Goal: Navigation & Orientation: Find specific page/section

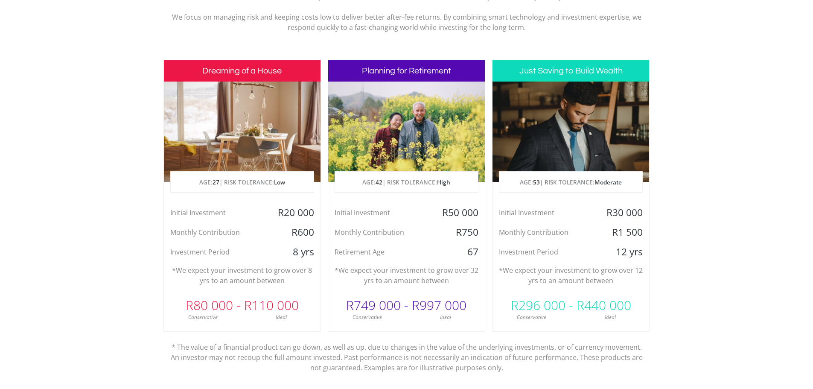
scroll to position [427, 0]
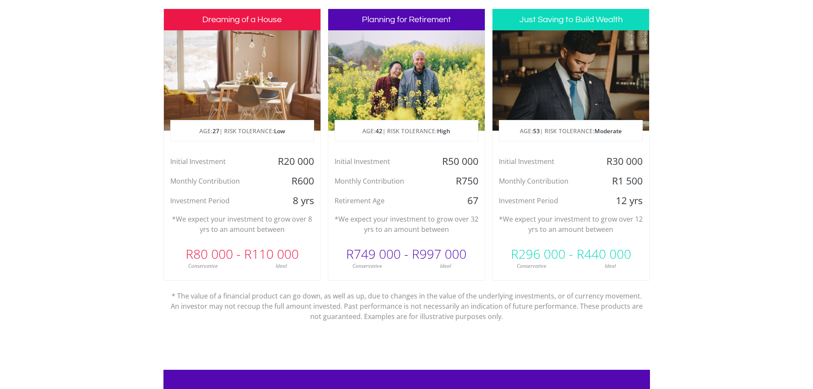
click at [414, 36] on div at bounding box center [406, 80] width 157 height 100
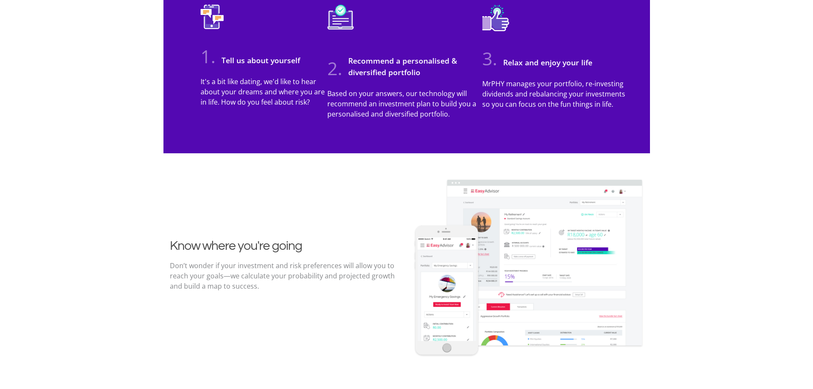
scroll to position [896, 0]
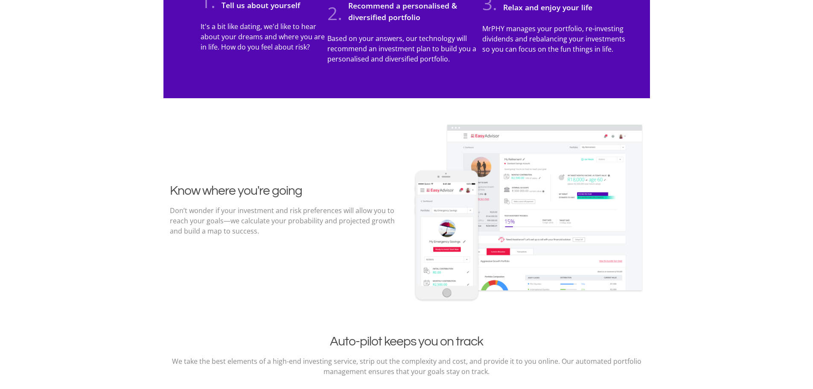
click at [564, 207] on img at bounding box center [528, 213] width 231 height 179
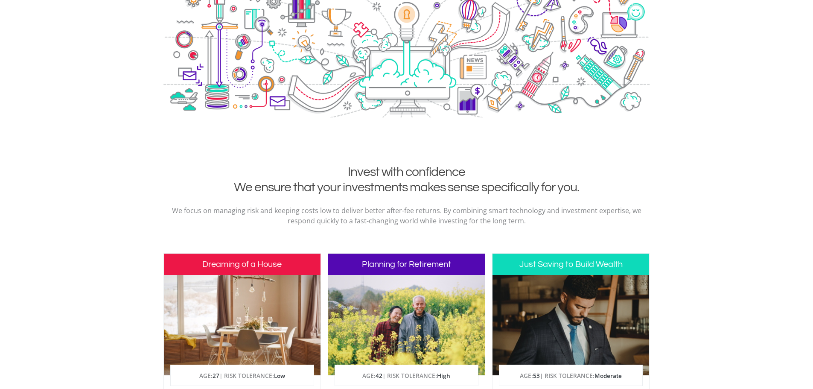
scroll to position [0, 0]
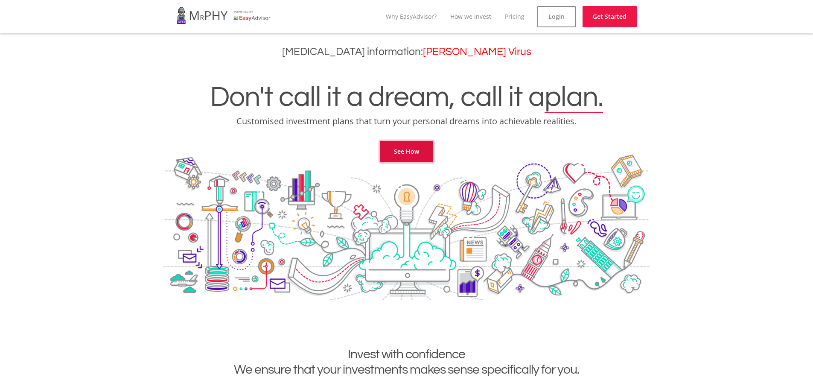
click at [423, 149] on link "See How" at bounding box center [406, 151] width 53 height 21
click at [563, 20] on link "Login" at bounding box center [556, 16] width 38 height 21
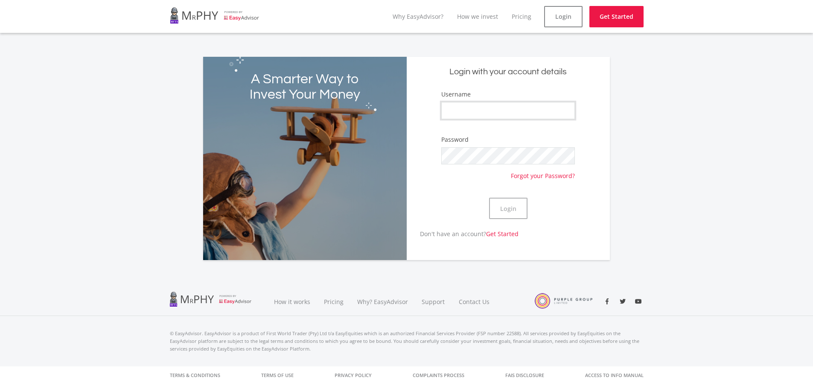
click at [471, 113] on input "Username" at bounding box center [507, 110] width 133 height 17
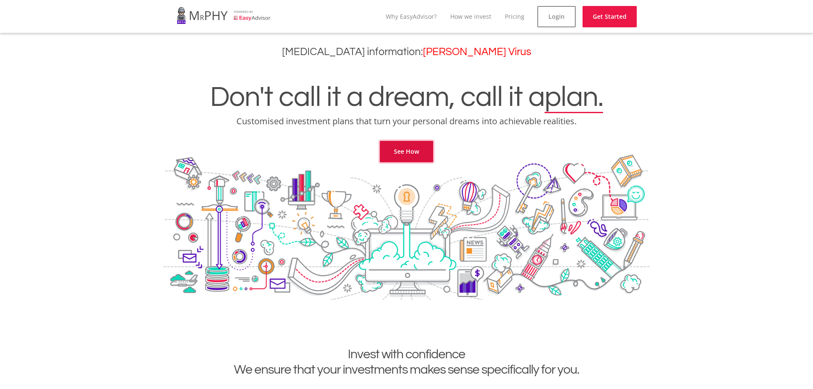
click at [411, 149] on link "See How" at bounding box center [406, 151] width 53 height 21
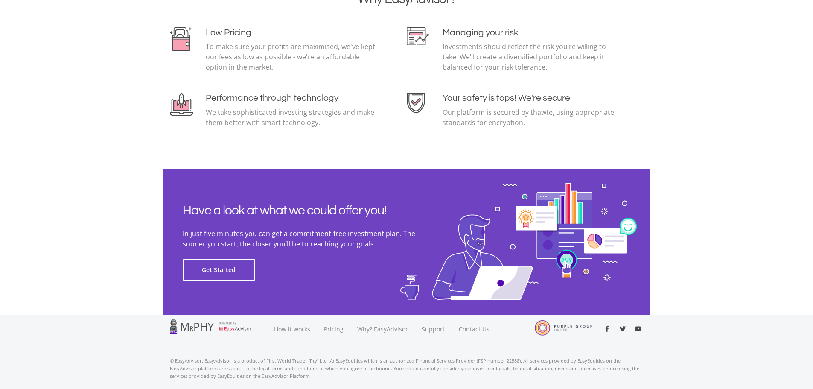
scroll to position [1856, 0]
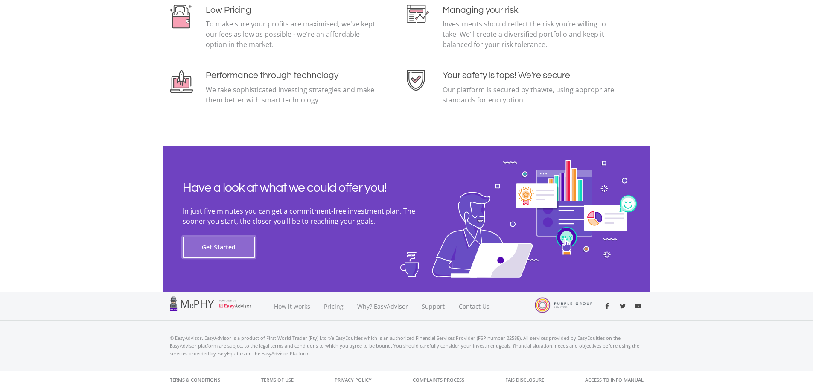
click at [219, 244] on button "Get Started" at bounding box center [219, 246] width 73 height 21
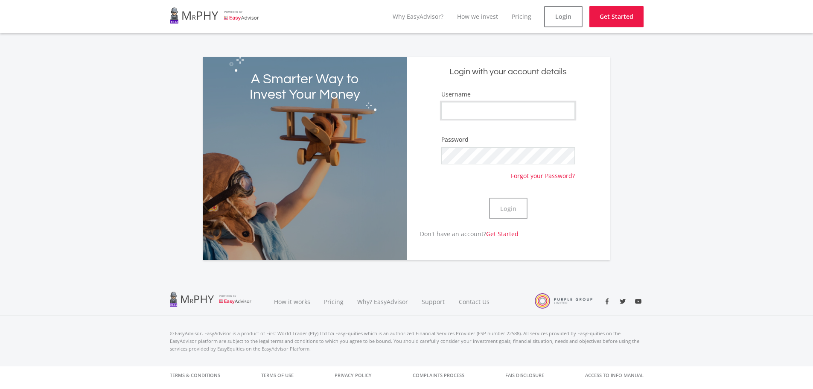
click at [475, 109] on input "Username" at bounding box center [507, 110] width 133 height 17
click at [715, 241] on div "A Smarter Way to Invest Your Money Login with your account details Username Pas…" at bounding box center [406, 153] width 813 height 213
click at [337, 298] on link "Pricing" at bounding box center [334, 301] width 34 height 29
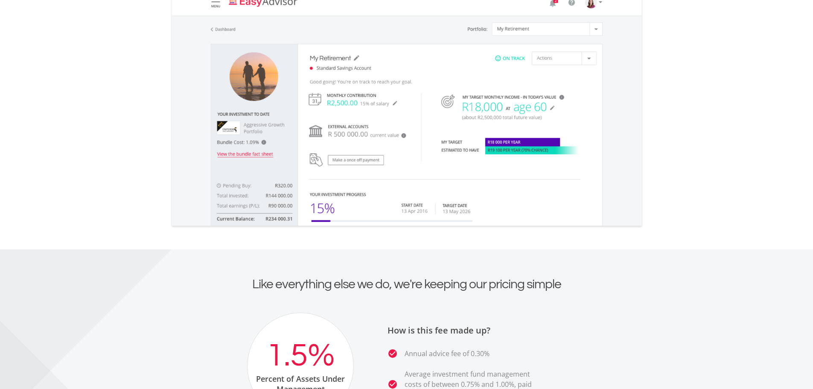
scroll to position [1221, 0]
